Goal: Information Seeking & Learning: Learn about a topic

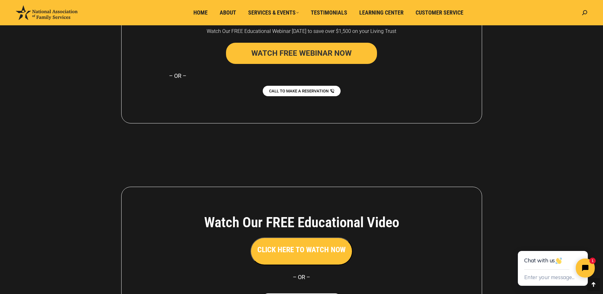
scroll to position [1112, 0]
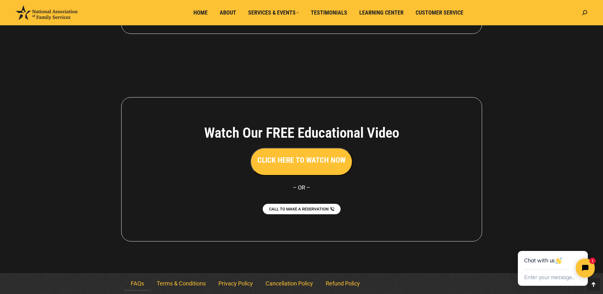
click at [134, 284] on link "FAQs" at bounding box center [137, 283] width 26 height 15
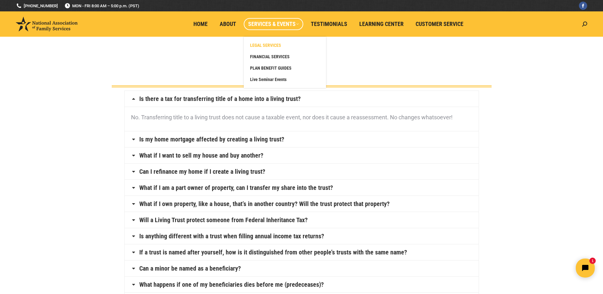
click at [271, 46] on span "LEGAL SERVICES" at bounding box center [265, 45] width 31 height 6
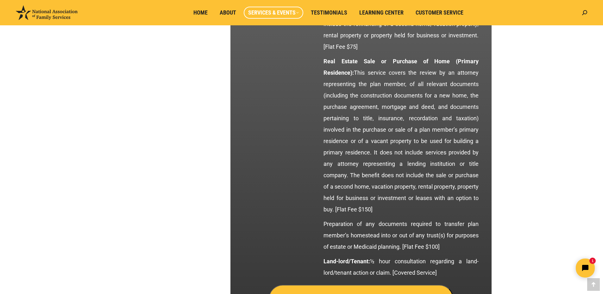
scroll to position [2922, 0]
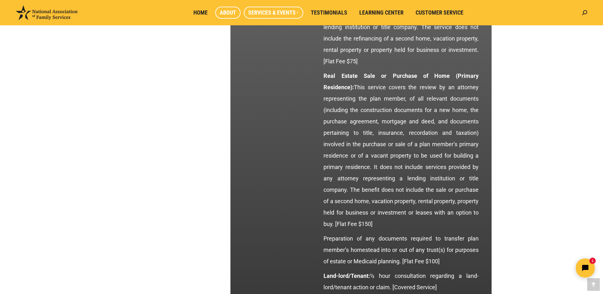
click at [224, 13] on span "About" at bounding box center [228, 12] width 16 height 7
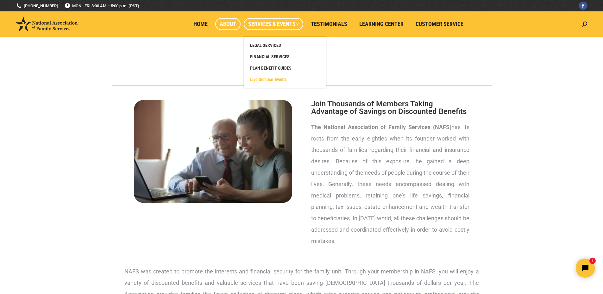
click at [268, 76] on link "Live Seminar Events" at bounding box center [285, 79] width 76 height 11
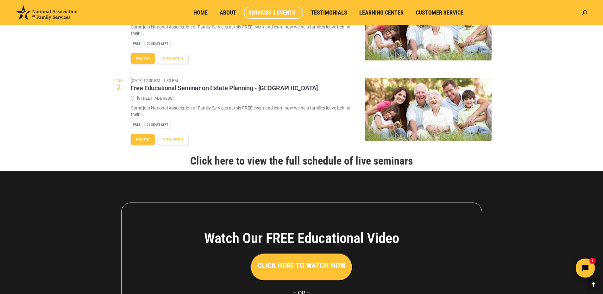
scroll to position [724, 0]
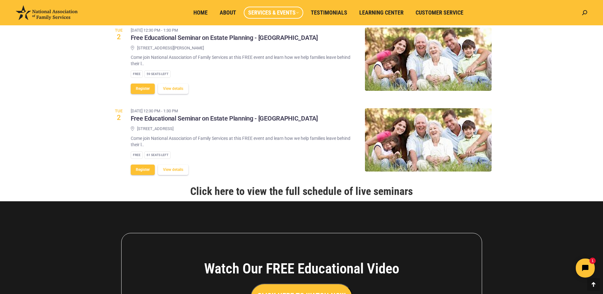
click at [383, 190] on link "Click here to view the full schedule of live seminars" at bounding box center [301, 191] width 222 height 13
